Goal: Browse casually

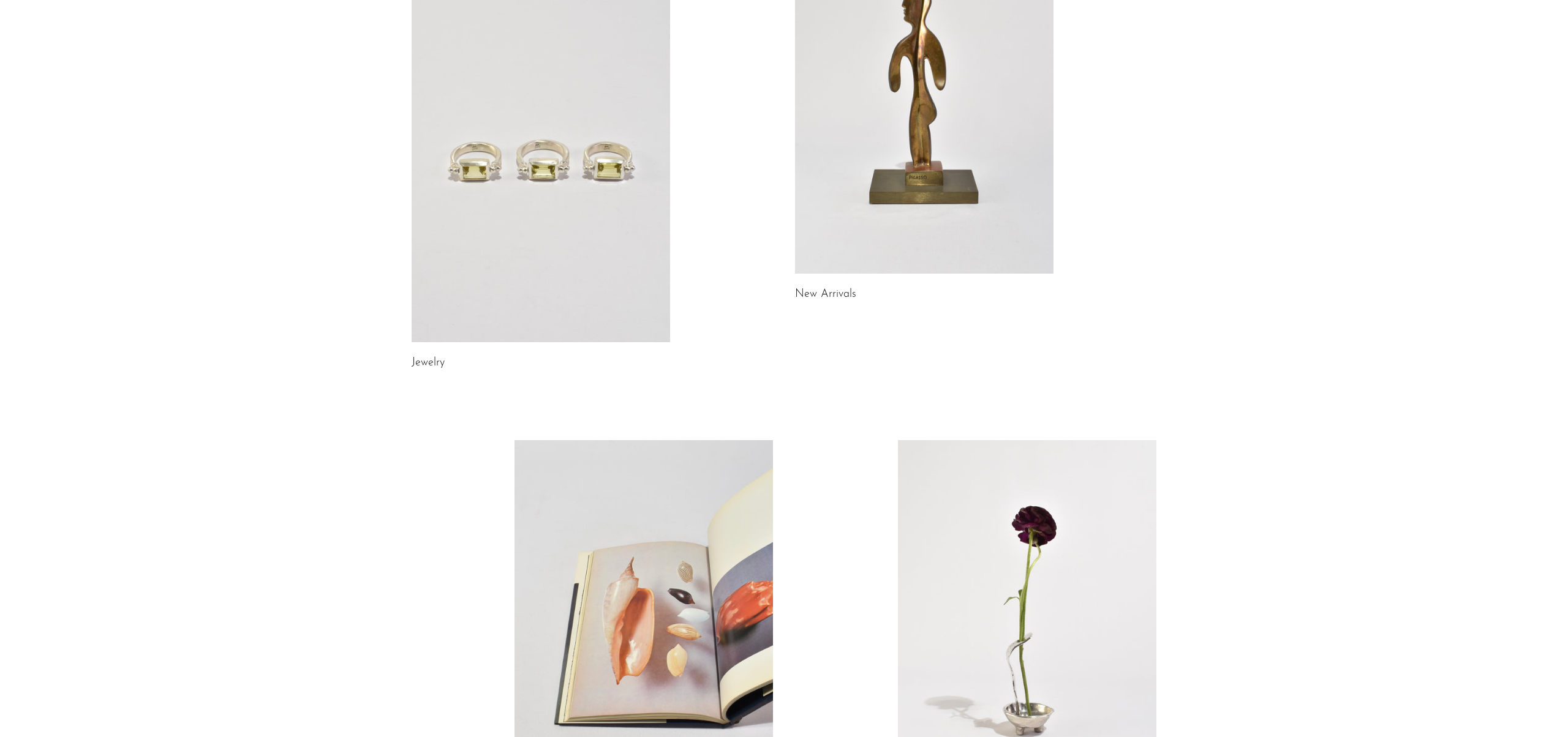
scroll to position [453, 0]
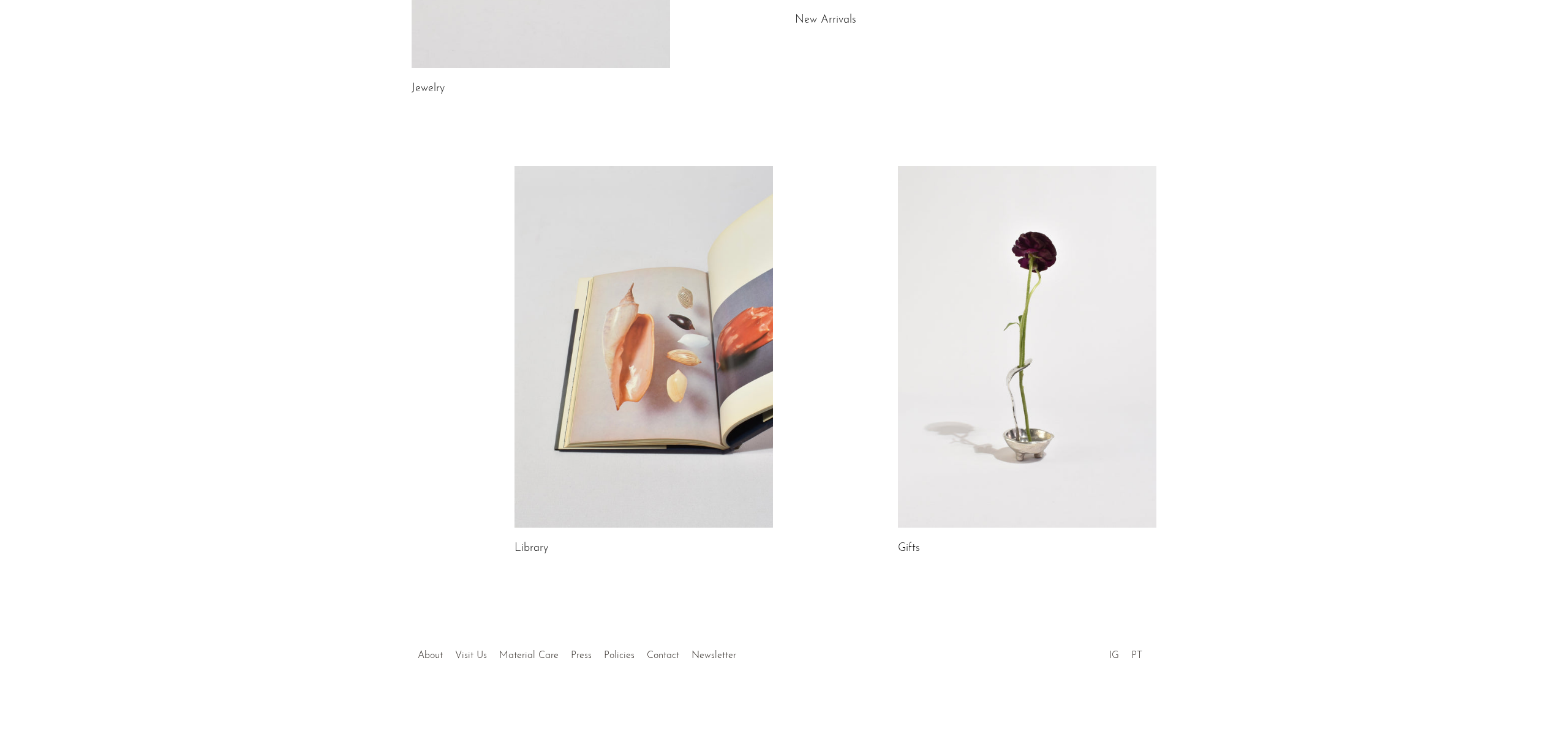
click at [1012, 411] on link at bounding box center [1027, 347] width 259 height 362
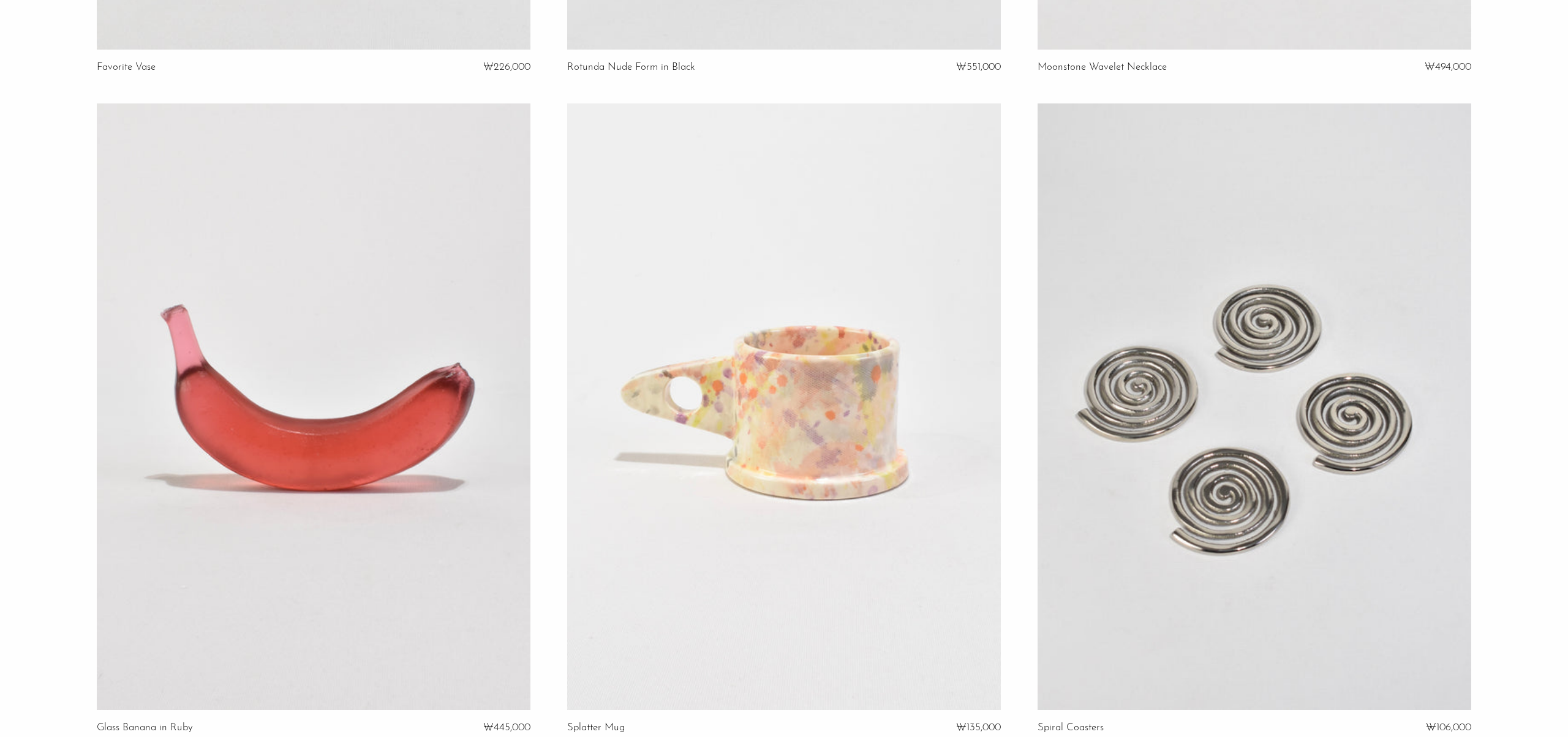
scroll to position [938, 0]
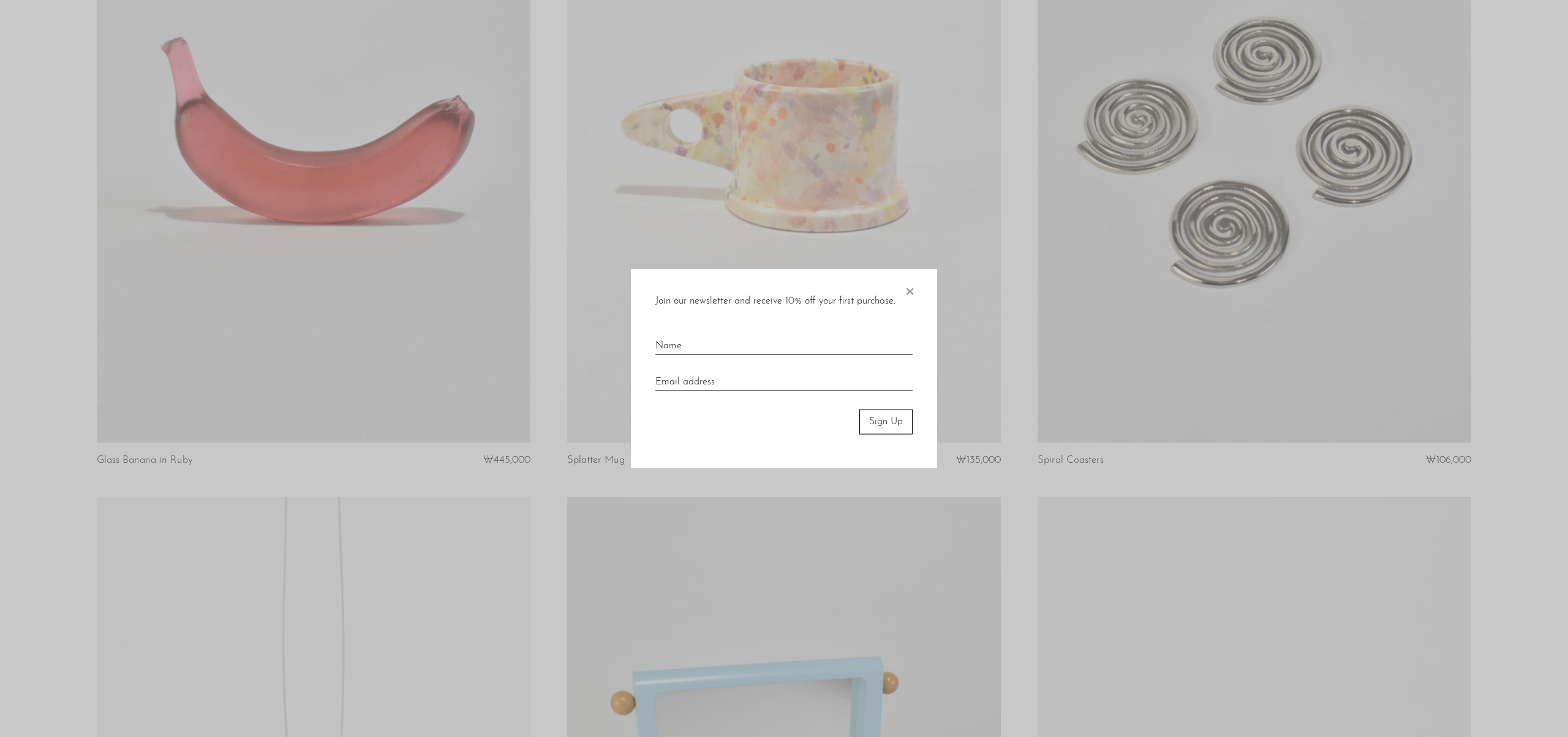
click at [906, 296] on span "×" at bounding box center [909, 289] width 12 height 39
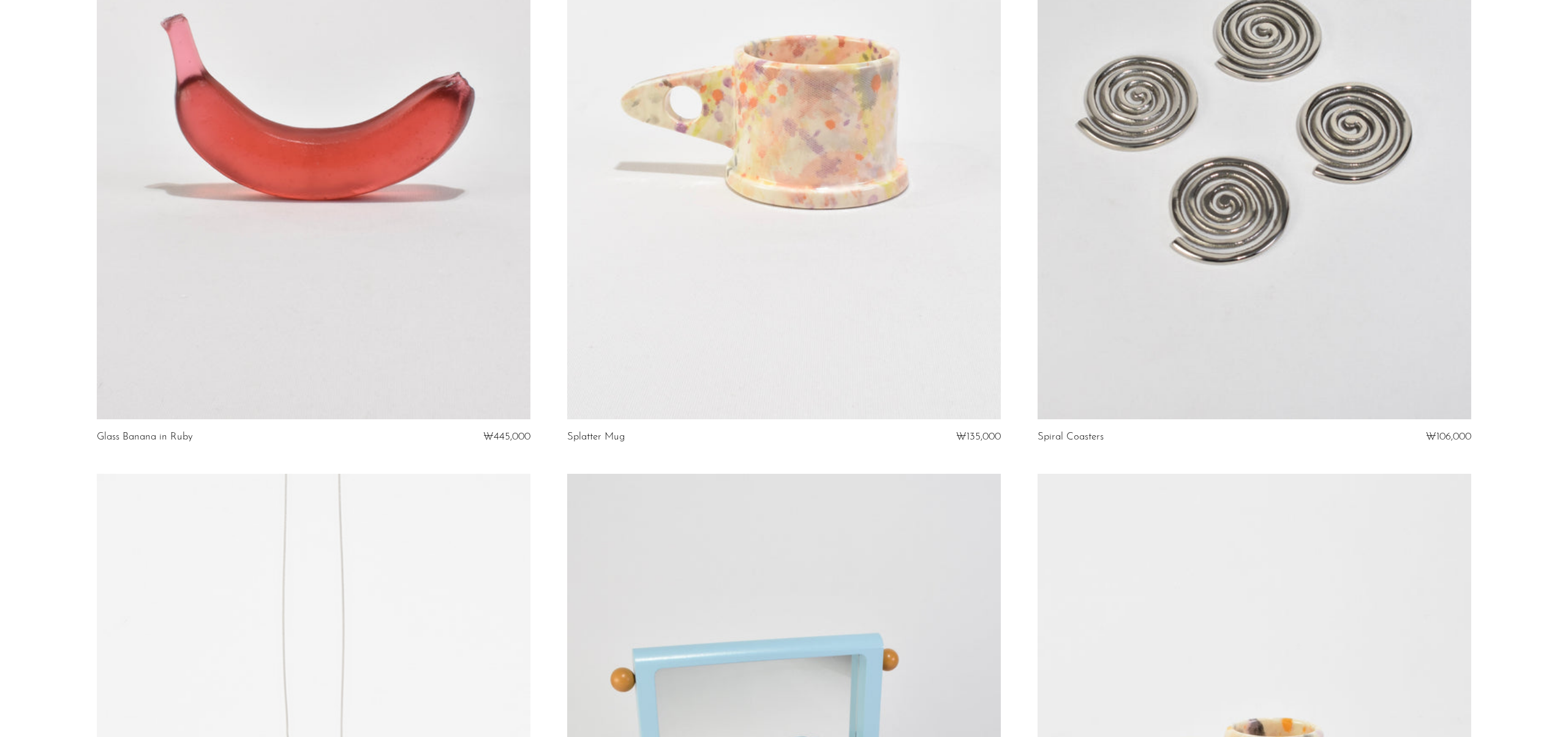
scroll to position [0, 0]
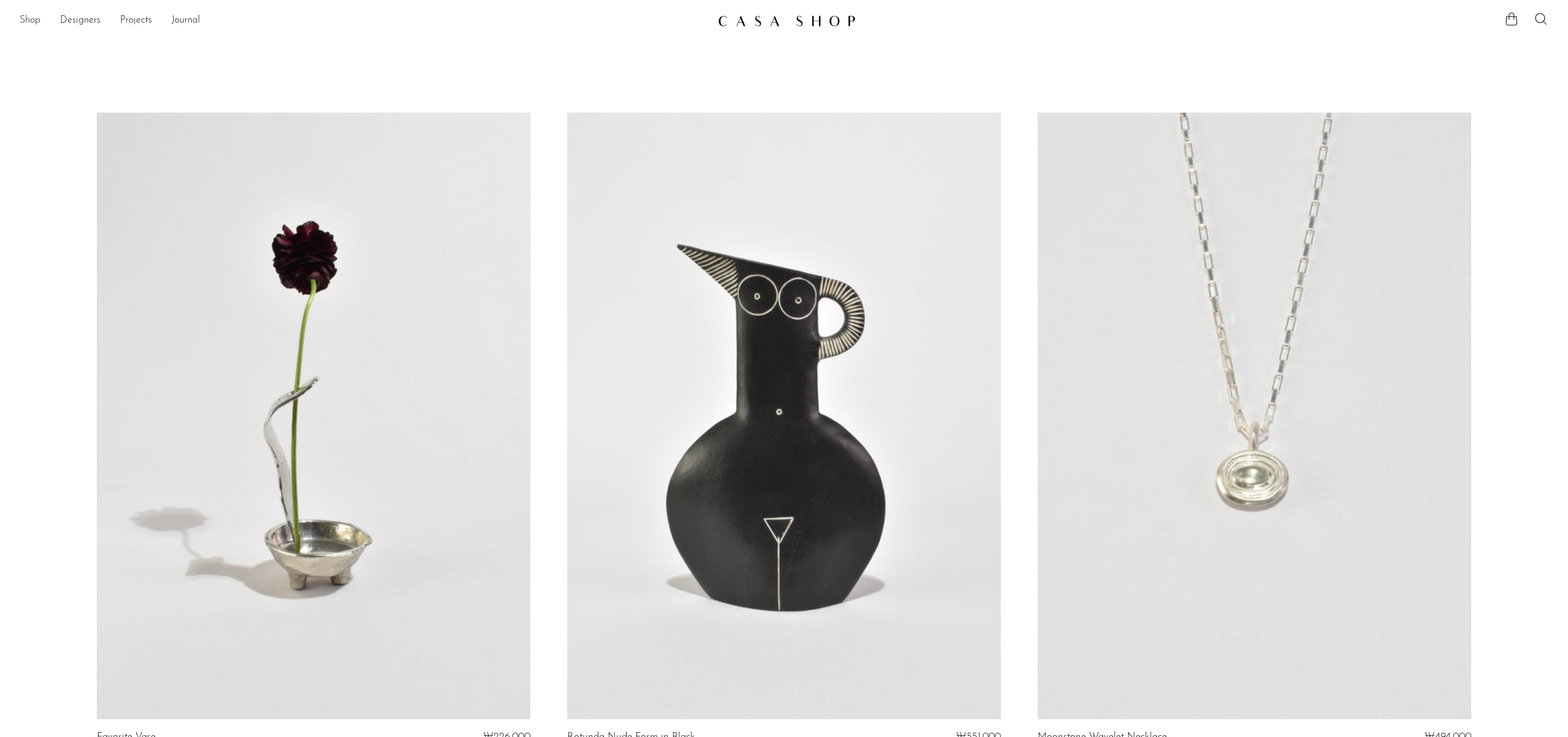
click at [20, 17] on link "Shop" at bounding box center [30, 21] width 21 height 16
